Goal: Task Accomplishment & Management: Complete application form

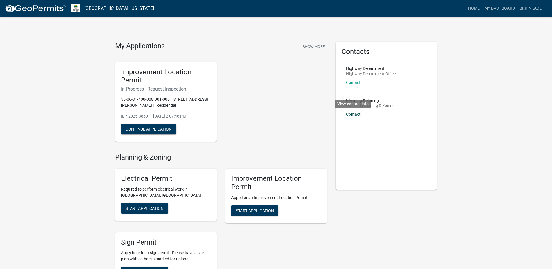
click at [356, 115] on link "Contact" at bounding box center [353, 114] width 15 height 5
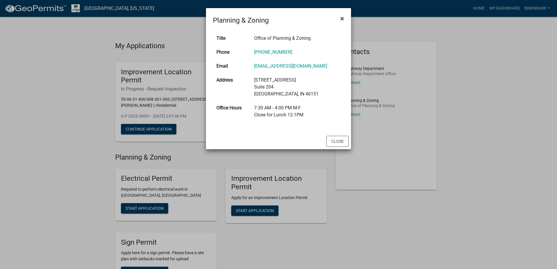
click at [341, 20] on span "×" at bounding box center [342, 19] width 4 height 8
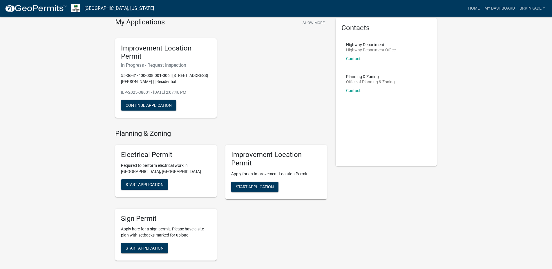
scroll to position [30, 0]
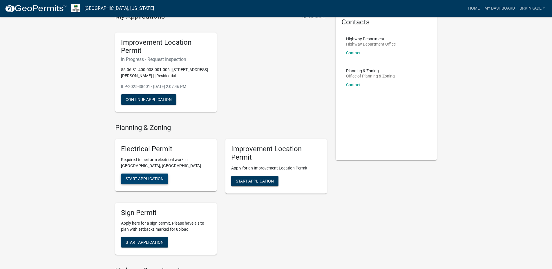
click at [161, 180] on span "Start Application" at bounding box center [145, 178] width 38 height 5
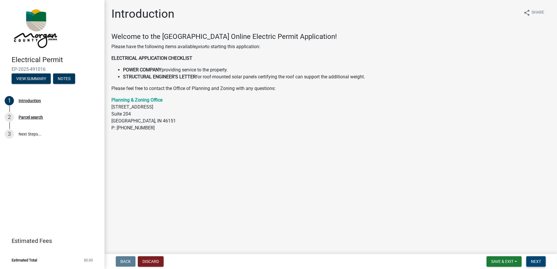
click at [535, 261] on span "Next" at bounding box center [536, 261] width 10 height 5
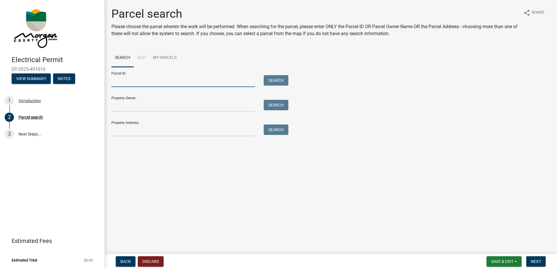
click at [240, 79] on input "Parcel ID:" at bounding box center [183, 81] width 144 height 12
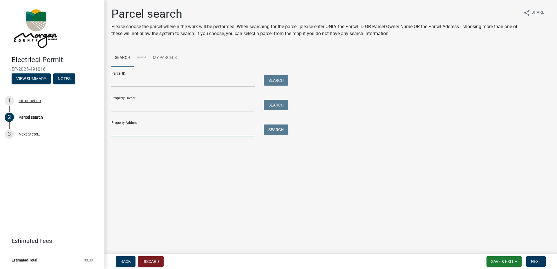
click at [191, 128] on input "Property Address:" at bounding box center [183, 130] width 144 height 12
type input "[STREET_ADDRESS][PERSON_NAME]"
click at [275, 133] on button "Search" at bounding box center [276, 129] width 25 height 10
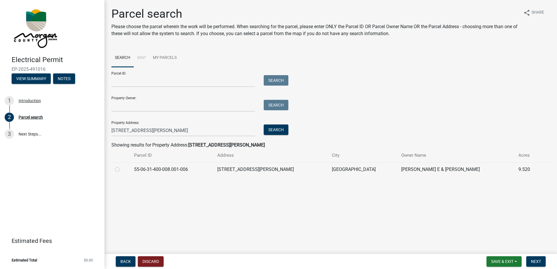
click at [122, 166] on label at bounding box center [122, 166] width 0 height 0
click at [122, 170] on input "radio" at bounding box center [124, 168] width 4 height 4
radio input "true"
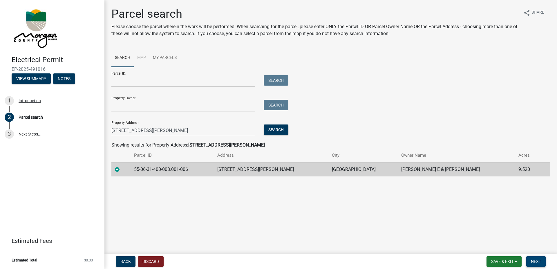
click at [533, 260] on span "Next" at bounding box center [536, 261] width 10 height 5
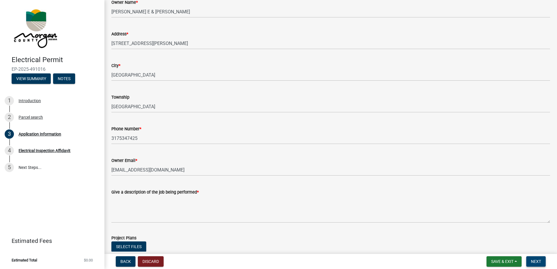
scroll to position [132, 0]
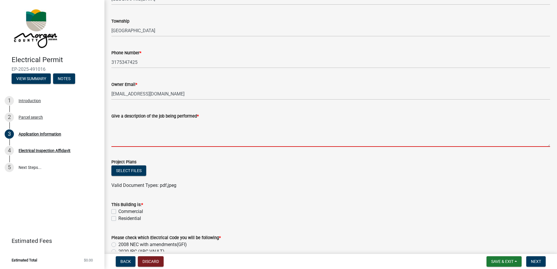
click at [284, 147] on textarea "Give a description of the job being performed *" at bounding box center [330, 132] width 438 height 27
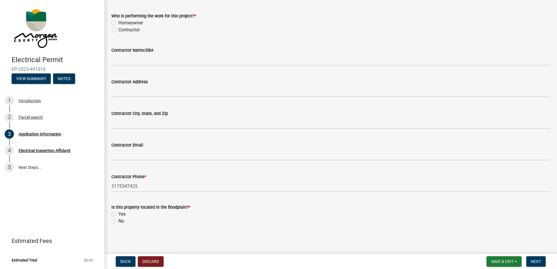
scroll to position [518, 0]
click at [533, 262] on span "Next" at bounding box center [536, 261] width 10 height 5
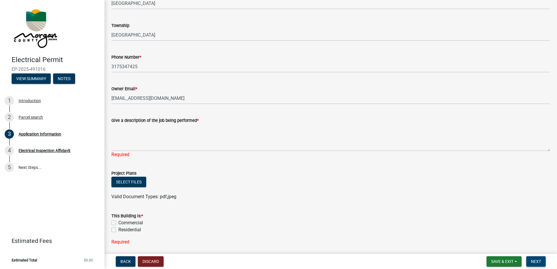
scroll to position [125, 0]
